Goal: Task Accomplishment & Management: Complete application form

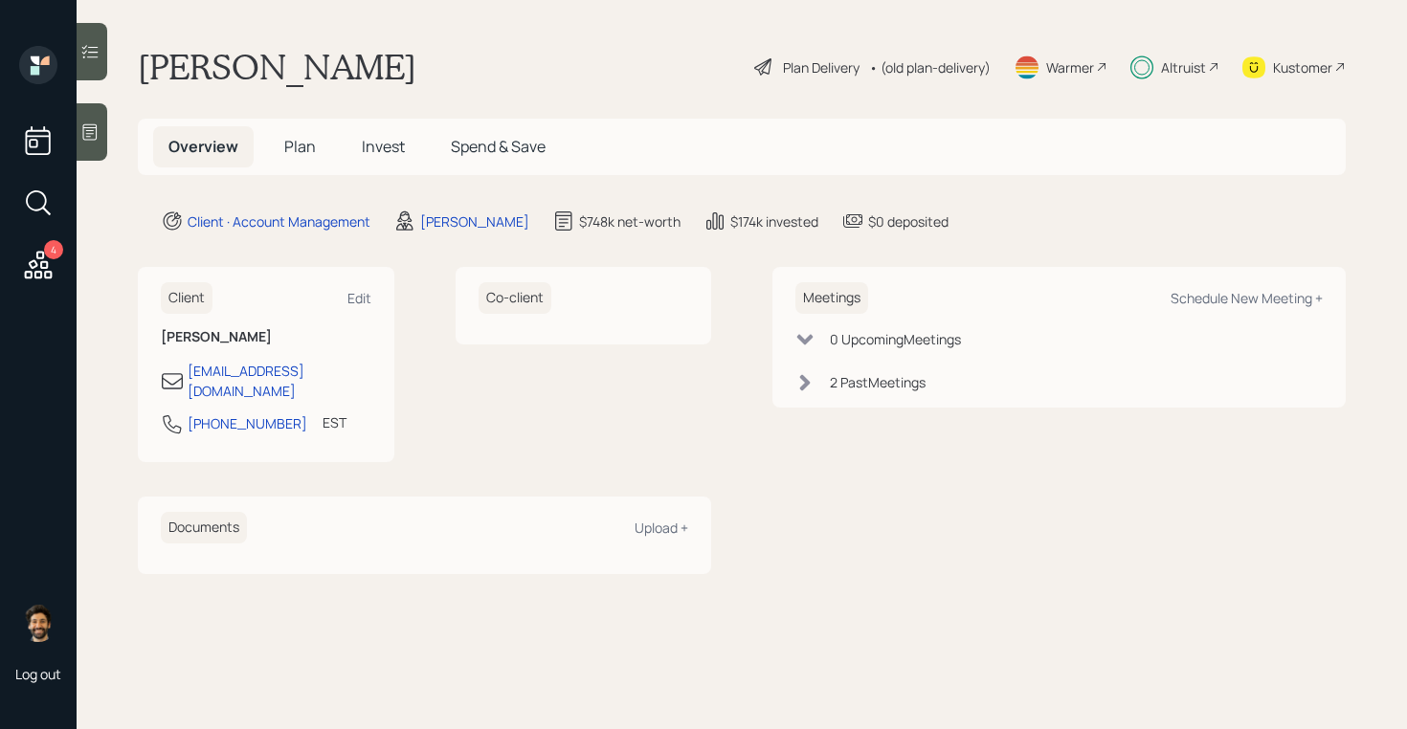
click at [303, 148] on span "Plan" at bounding box center [300, 146] width 32 height 21
